Goal: Task Accomplishment & Management: Manage account settings

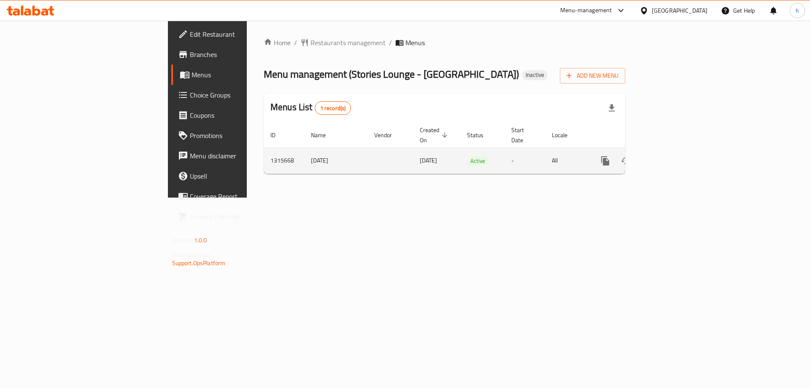
click at [671, 156] on icon "enhanced table" at bounding box center [666, 161] width 10 height 10
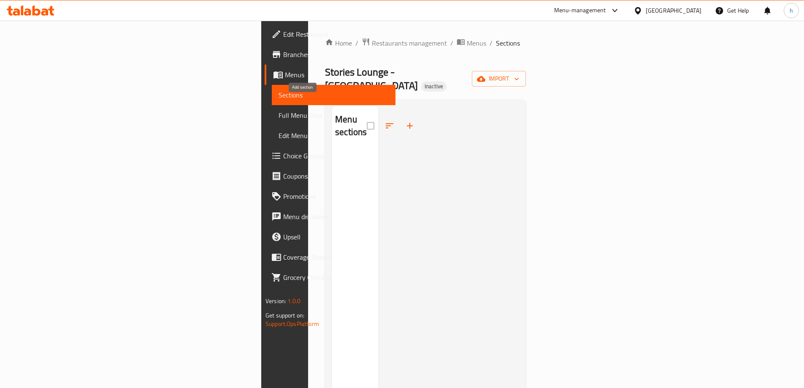
click at [407, 123] on icon "button" at bounding box center [410, 126] width 6 height 6
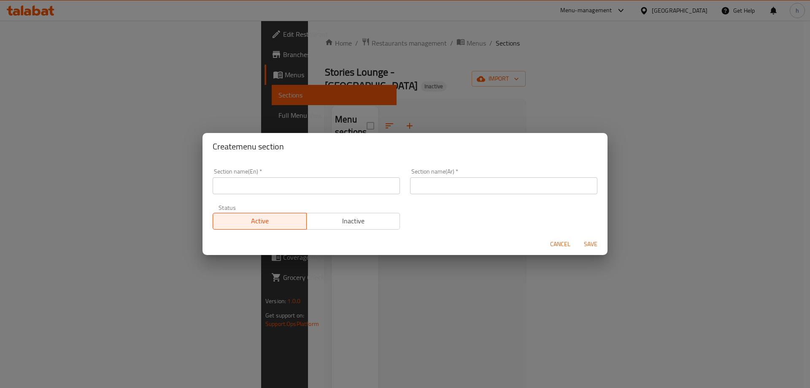
click at [233, 135] on div "Create menu section" at bounding box center [405, 146] width 405 height 27
click at [233, 112] on div "Create menu section Section name(En)   * Section name(En) * Section name(Ar)   …" at bounding box center [405, 194] width 810 height 388
click at [555, 241] on span "Cancel" at bounding box center [560, 244] width 20 height 11
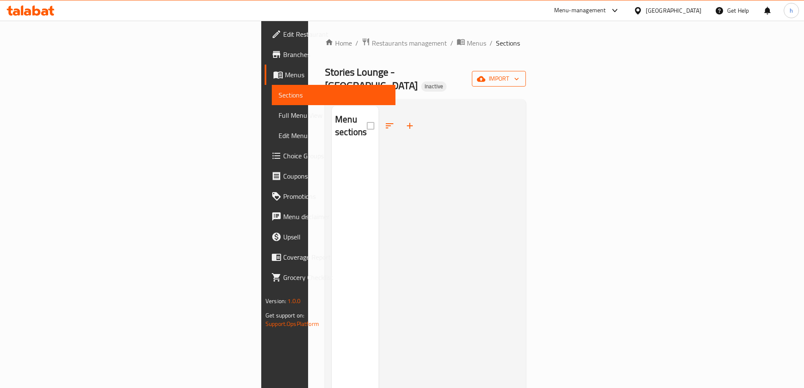
click at [526, 75] on button "import" at bounding box center [499, 79] width 54 height 16
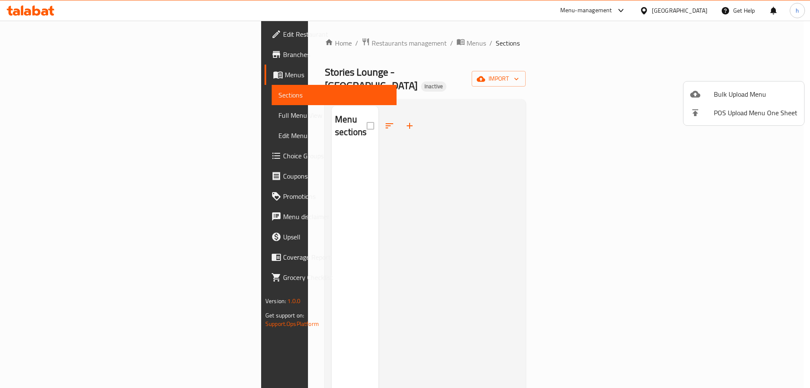
click at [726, 90] on span "Bulk Upload Menu" at bounding box center [756, 94] width 84 height 10
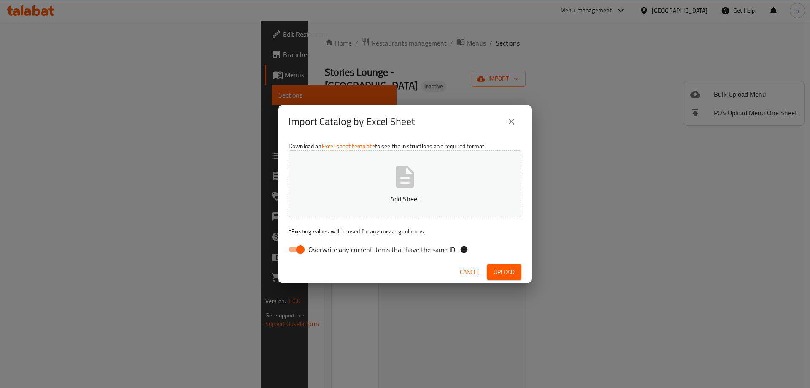
click at [294, 248] on input "Overwrite any current items that have the same ID." at bounding box center [300, 249] width 48 height 16
checkbox input "false"
click at [492, 271] on button "Upload" at bounding box center [504, 272] width 35 height 16
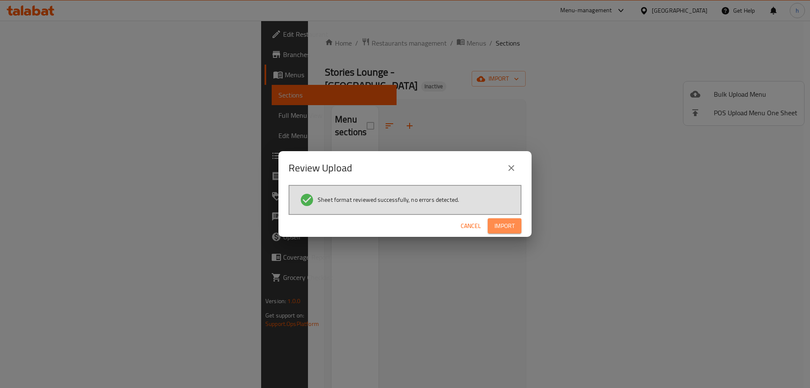
click at [500, 229] on span "Import" at bounding box center [504, 226] width 20 height 11
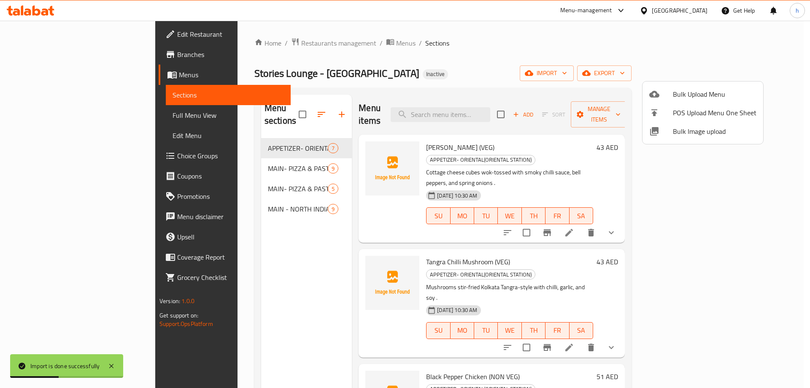
click at [384, 110] on div at bounding box center [405, 194] width 810 height 388
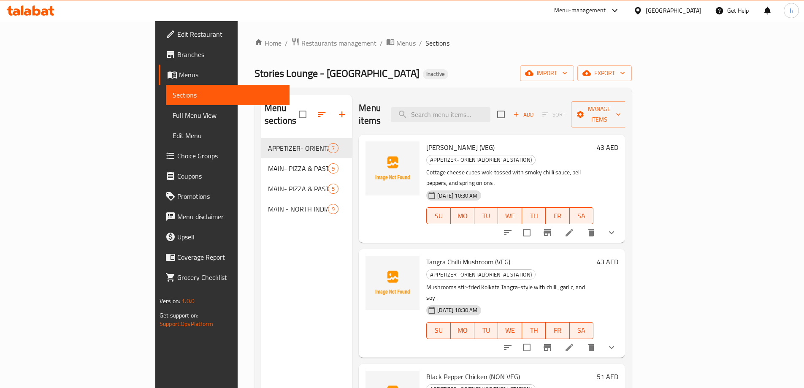
click at [173, 118] on span "Full Menu View" at bounding box center [228, 115] width 110 height 10
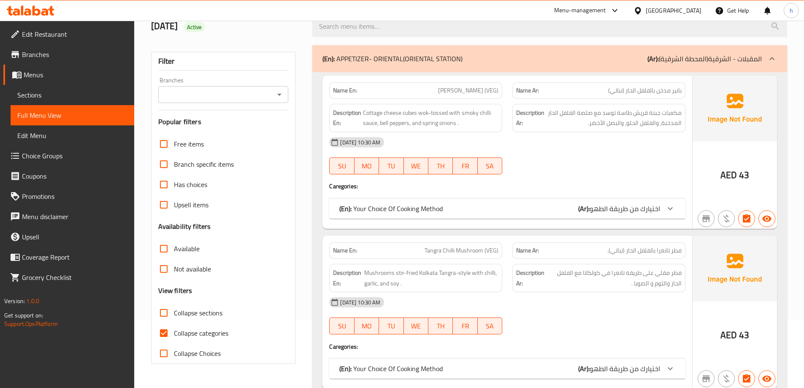
scroll to position [127, 0]
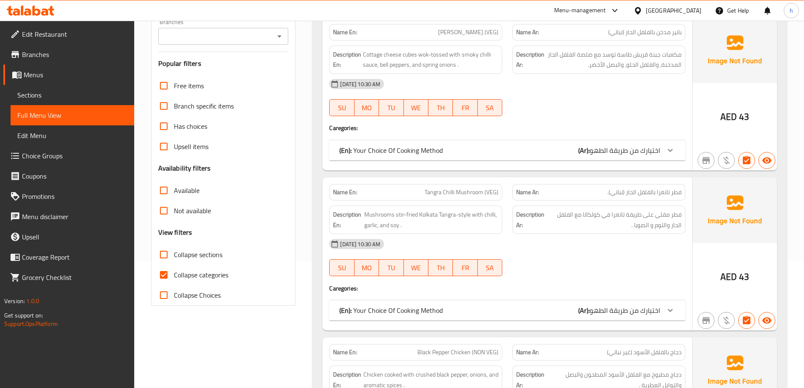
click at [164, 273] on input "Collapse categories" at bounding box center [164, 275] width 20 height 20
checkbox input "false"
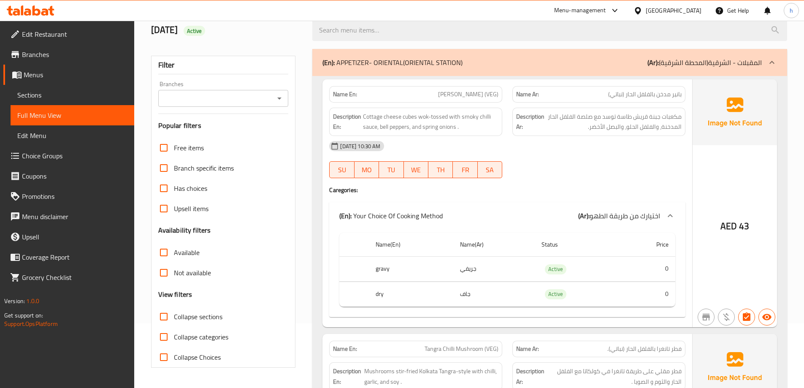
scroll to position [0, 0]
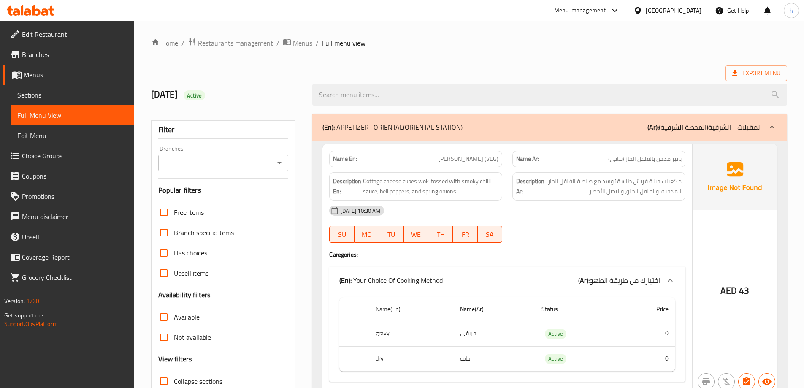
click at [467, 47] on ol "Home / Restaurants management / Menus / Full menu view" at bounding box center [469, 43] width 636 height 11
click at [754, 65] on span "Export Menu" at bounding box center [756, 73] width 62 height 16
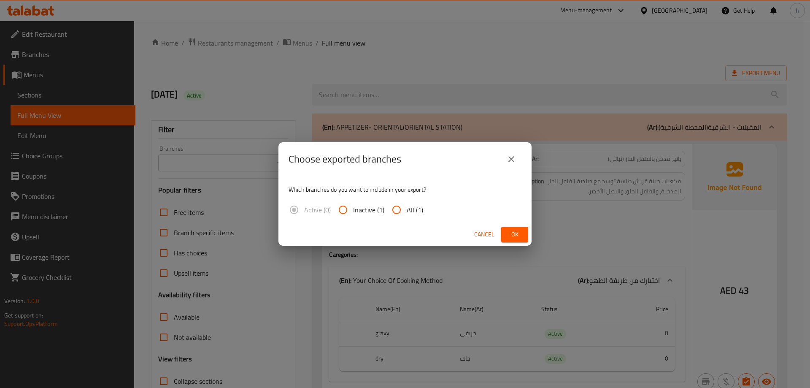
click at [393, 208] on input "All (1)" at bounding box center [396, 210] width 20 height 20
radio input "true"
click at [512, 232] on span "Ok" at bounding box center [515, 234] width 14 height 11
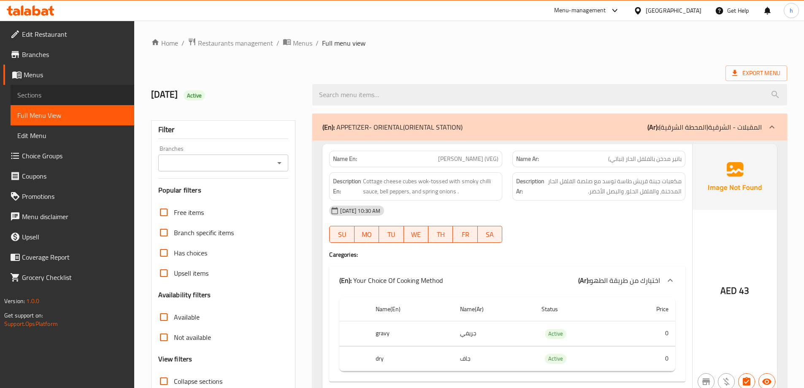
click at [49, 94] on span "Sections" at bounding box center [72, 95] width 110 height 10
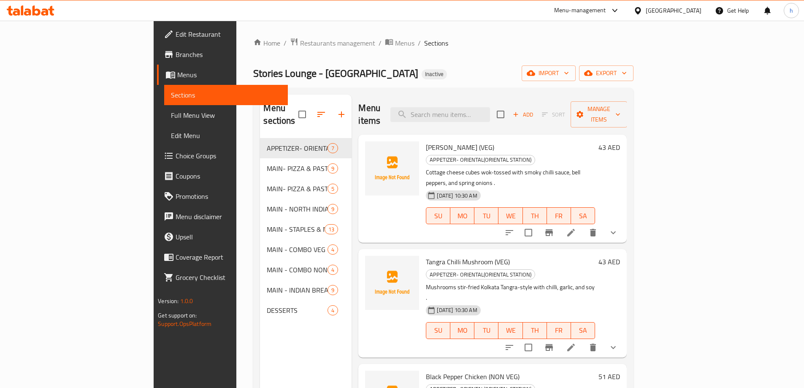
click at [40, 16] on div at bounding box center [30, 10] width 61 height 17
click at [45, 14] on icon at bounding box center [44, 11] width 7 height 7
